Goal: Task Accomplishment & Management: Manage account settings

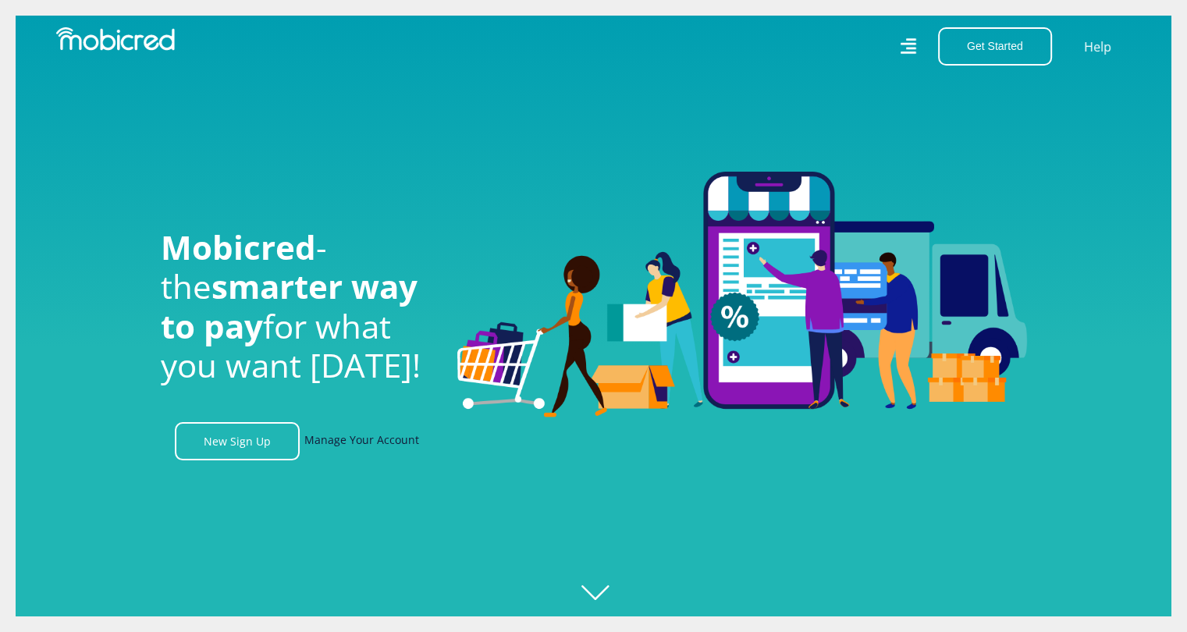
scroll to position [0, 1111]
click at [406, 449] on link "Manage Your Account" at bounding box center [361, 441] width 115 height 38
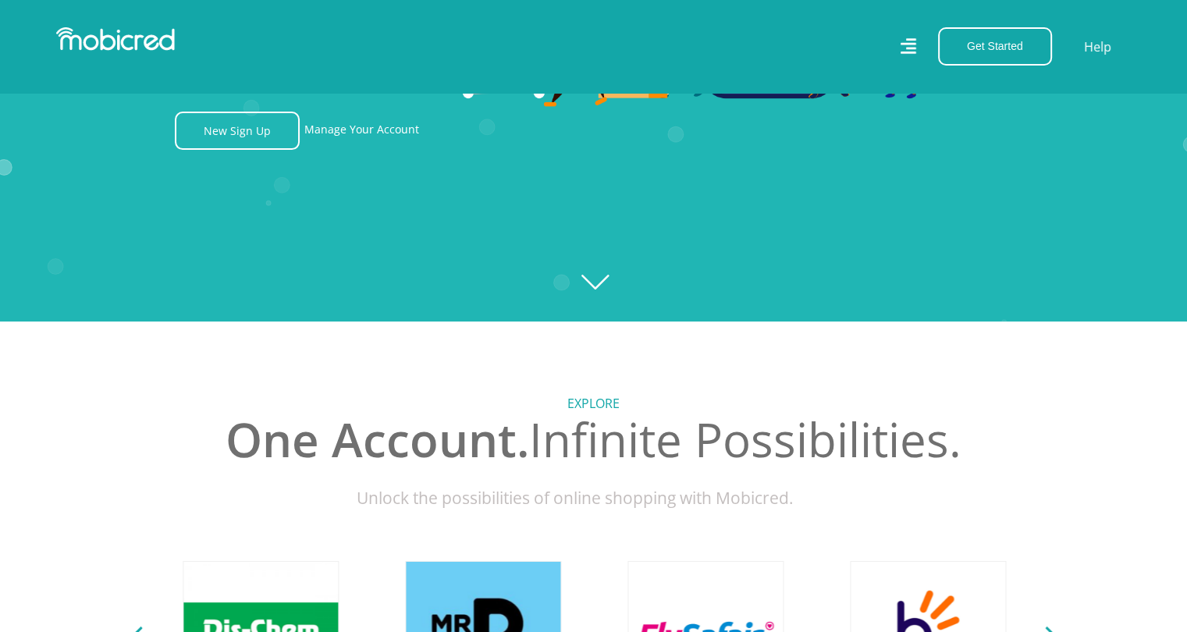
scroll to position [312, 0]
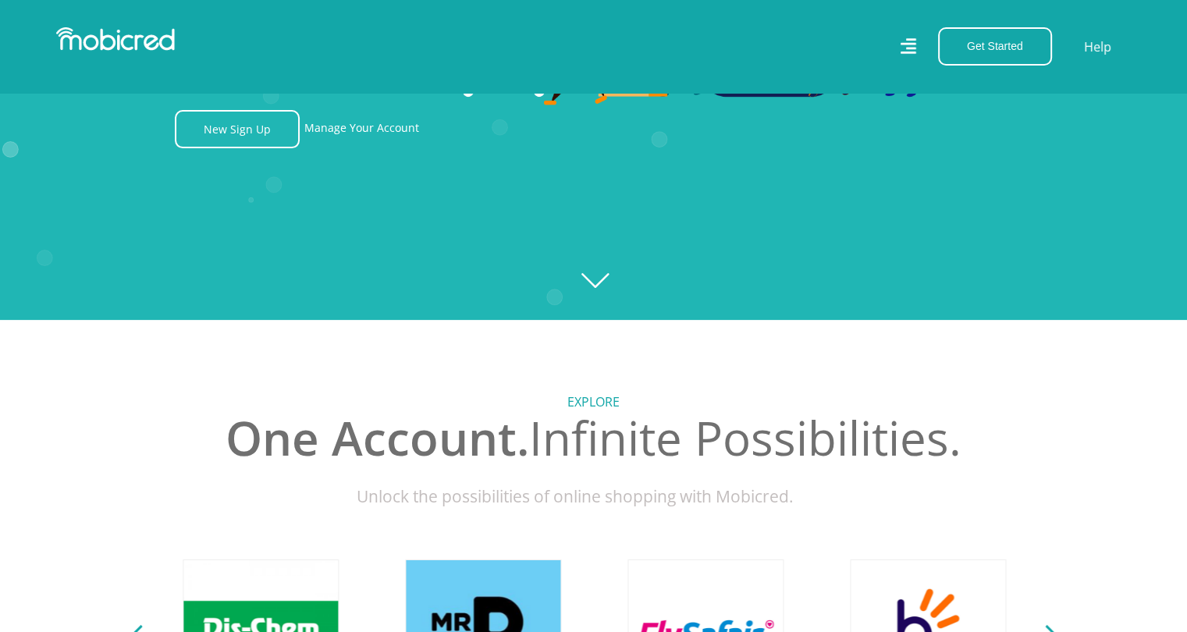
click at [594, 279] on icon "Created with Raphaël 2.3.0" at bounding box center [593, 4] width 1187 height 632
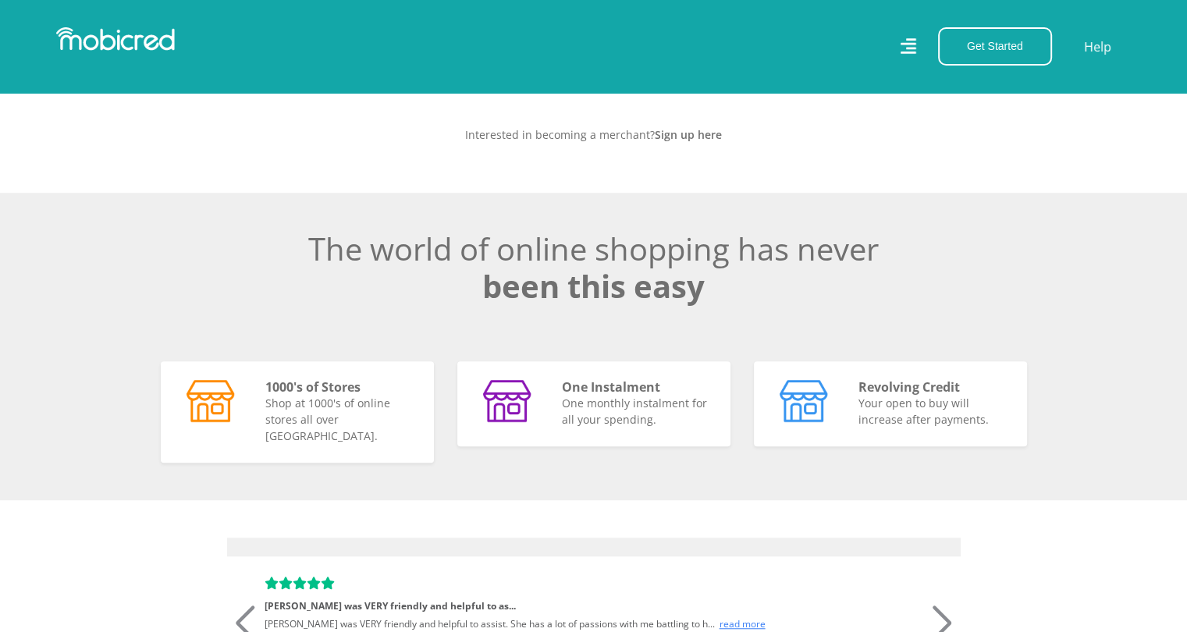
scroll to position [949, 0]
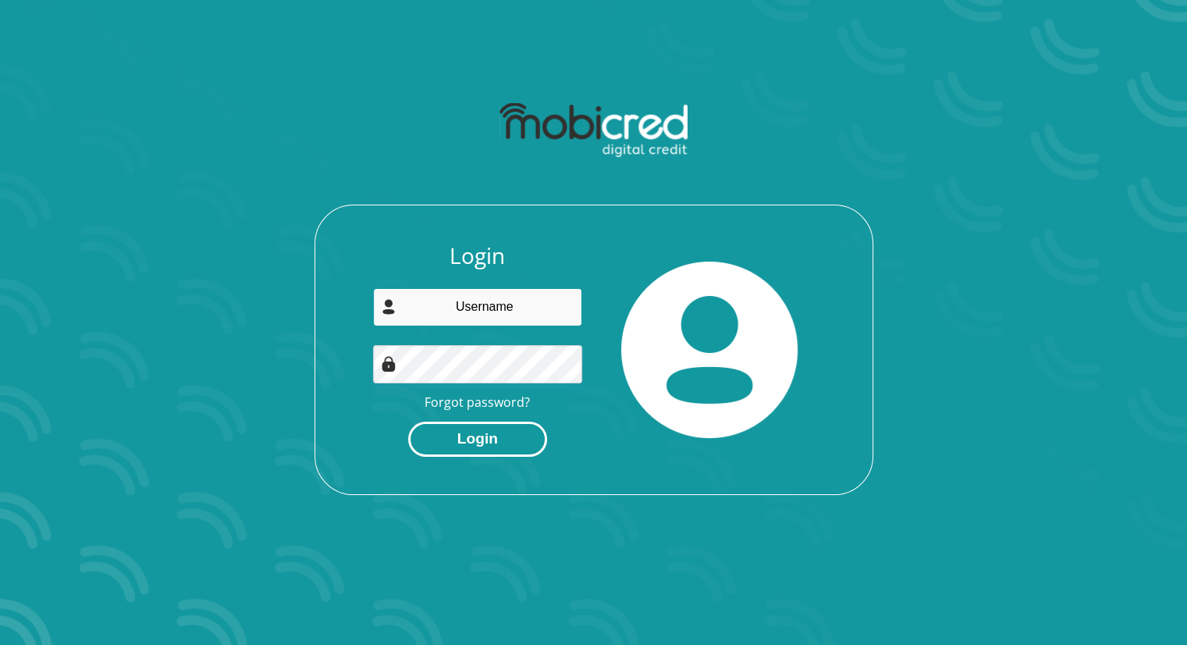
type input "[EMAIL_ADDRESS][DOMAIN_NAME]"
click at [502, 435] on button "Login" at bounding box center [477, 438] width 139 height 35
